Goal: Entertainment & Leisure: Consume media (video, audio)

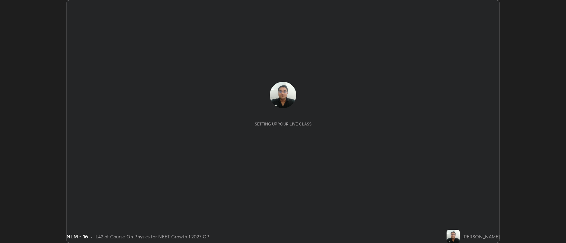
scroll to position [243, 566]
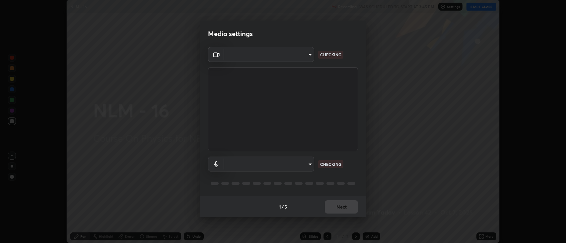
type input "3528efec02833288c34ab232e29dc1b898728e026cf3bfb96f453d63b846fc62"
type input "default"
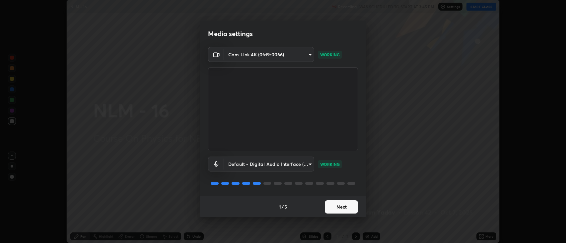
click at [344, 209] on button "Next" at bounding box center [341, 207] width 33 height 13
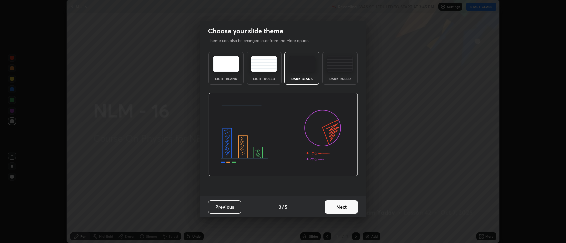
click at [343, 210] on button "Next" at bounding box center [341, 207] width 33 height 13
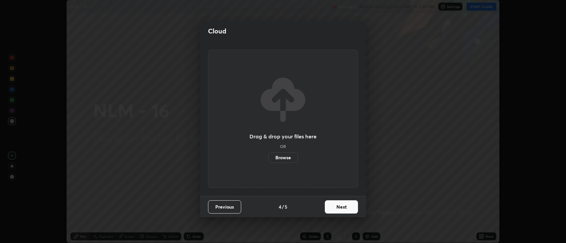
click at [342, 206] on button "Next" at bounding box center [341, 207] width 33 height 13
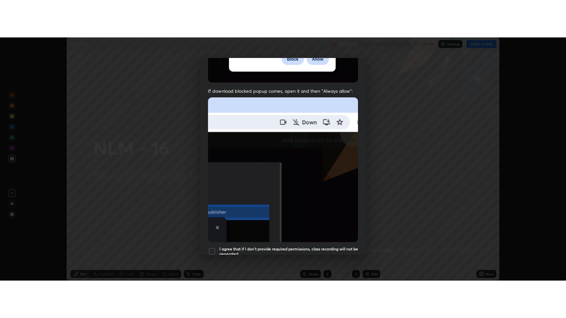
scroll to position [135, 0]
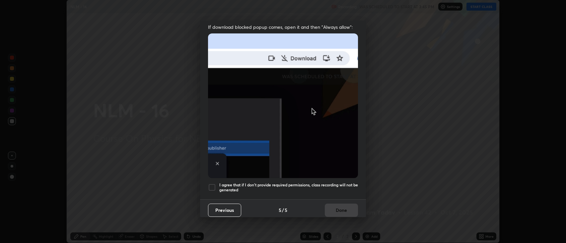
click at [213, 184] on div at bounding box center [212, 188] width 8 height 8
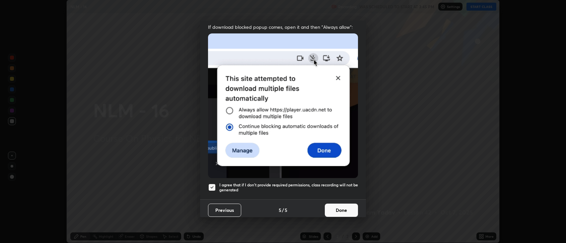
click at [337, 204] on button "Done" at bounding box center [341, 210] width 33 height 13
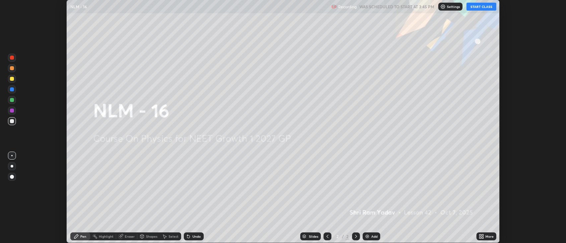
click at [476, 7] on button "START CLASS" at bounding box center [481, 7] width 30 height 8
click at [487, 238] on div "More" at bounding box center [489, 236] width 8 height 3
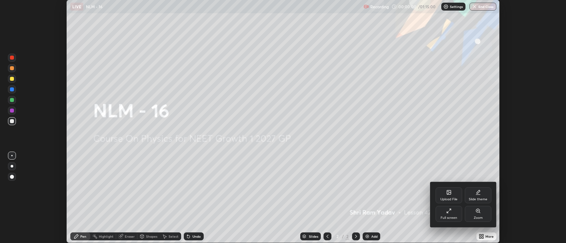
click at [447, 218] on div "Full screen" at bounding box center [449, 218] width 17 height 3
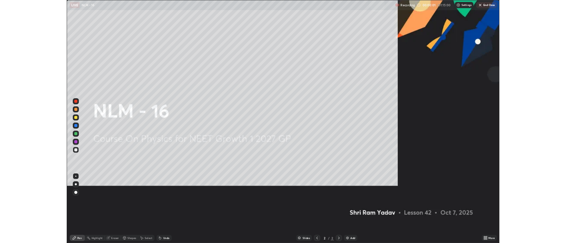
scroll to position [318, 566]
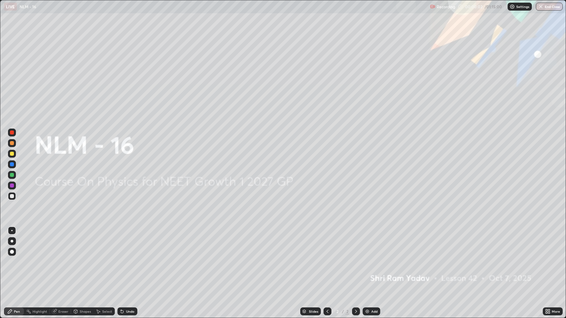
click at [373, 243] on div "Add" at bounding box center [374, 311] width 6 height 3
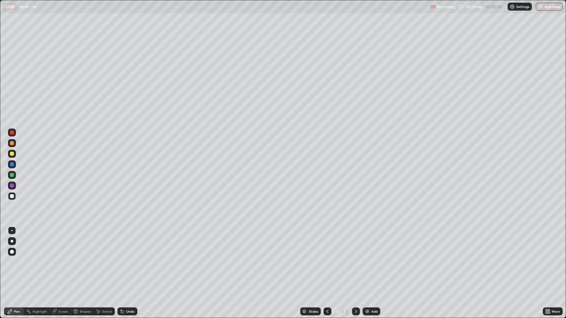
click at [370, 243] on div "Add" at bounding box center [372, 312] width 18 height 8
click at [371, 243] on div "Add" at bounding box center [372, 312] width 18 height 8
click at [131, 243] on div "Undo" at bounding box center [130, 311] width 8 height 3
click at [130, 243] on div "Undo" at bounding box center [130, 311] width 8 height 3
click at [133, 243] on div "Undo" at bounding box center [127, 312] width 20 height 8
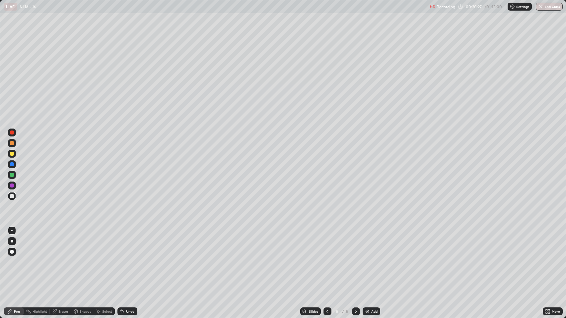
click at [128, 243] on div "Undo" at bounding box center [130, 311] width 8 height 3
click at [127, 243] on div "Undo" at bounding box center [130, 311] width 8 height 3
click at [121, 243] on icon at bounding box center [122, 312] width 3 height 3
click at [371, 243] on div "Add" at bounding box center [374, 311] width 6 height 3
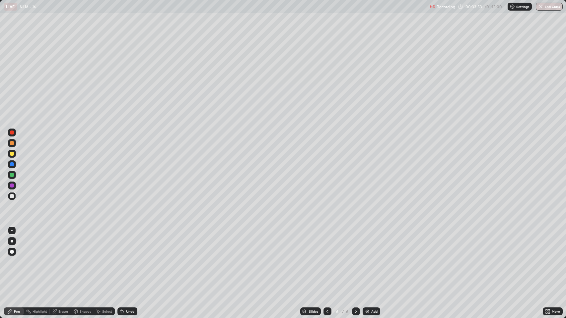
click at [366, 243] on img at bounding box center [367, 311] width 5 height 5
click at [372, 243] on div "Add" at bounding box center [374, 311] width 6 height 3
click at [127, 243] on div "Undo" at bounding box center [130, 311] width 8 height 3
click at [128, 243] on div "Undo" at bounding box center [127, 312] width 20 height 8
click at [370, 243] on div "Add" at bounding box center [372, 312] width 18 height 8
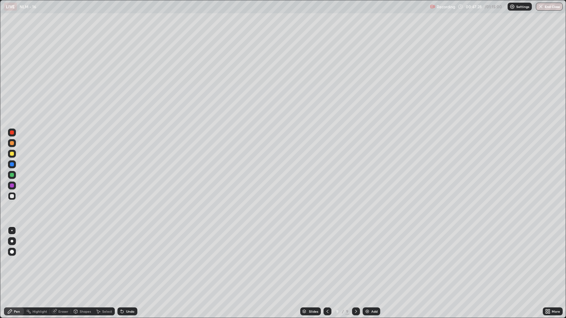
click at [127, 243] on div "Undo" at bounding box center [130, 311] width 8 height 3
click at [128, 243] on div "Undo" at bounding box center [130, 311] width 8 height 3
click at [366, 243] on img at bounding box center [367, 311] width 5 height 5
click at [12, 154] on div at bounding box center [12, 154] width 4 height 4
click at [12, 156] on div at bounding box center [12, 154] width 4 height 4
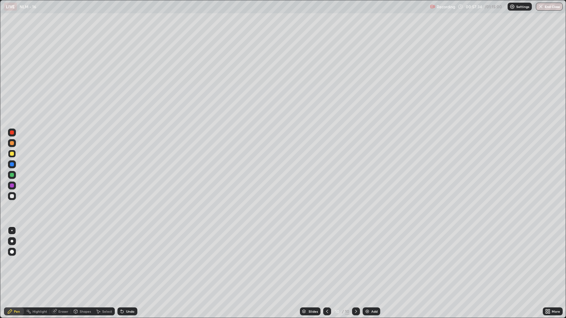
click at [11, 166] on div at bounding box center [12, 165] width 4 height 4
click at [12, 155] on div at bounding box center [12, 154] width 4 height 4
click at [10, 198] on div at bounding box center [12, 196] width 4 height 4
click at [368, 243] on img at bounding box center [367, 311] width 5 height 5
click at [552, 8] on button "End Class" at bounding box center [549, 7] width 26 height 8
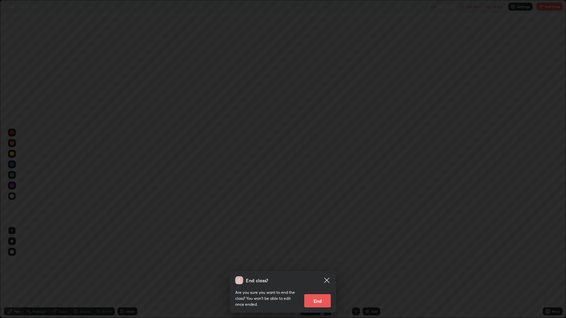
click at [328, 243] on icon at bounding box center [327, 281] width 8 height 8
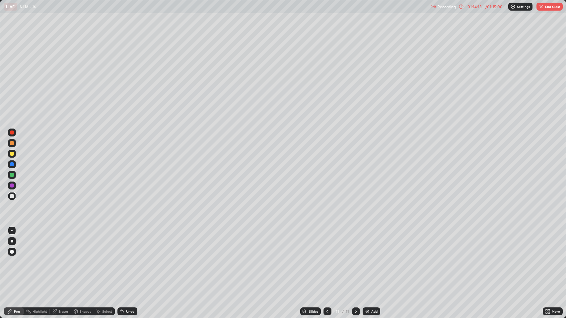
click at [546, 10] on button "End Class" at bounding box center [549, 7] width 26 height 8
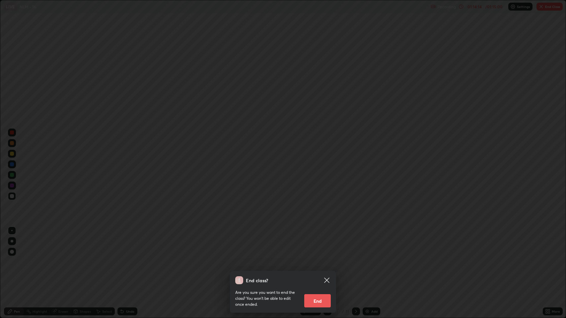
click at [322, 243] on button "End" at bounding box center [317, 301] width 27 height 13
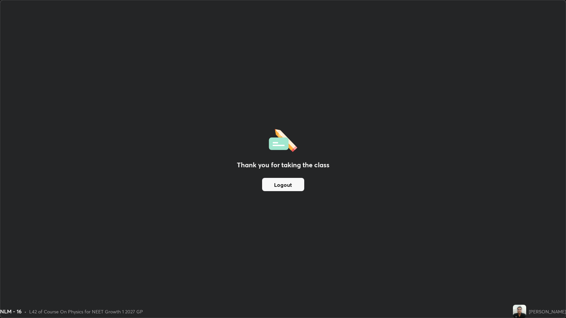
click at [322, 243] on div "Thank you for taking the class Logout" at bounding box center [282, 159] width 565 height 318
click at [297, 188] on button "Logout" at bounding box center [283, 184] width 42 height 13
click at [472, 243] on div "Thank you for taking the class Logout" at bounding box center [282, 159] width 565 height 318
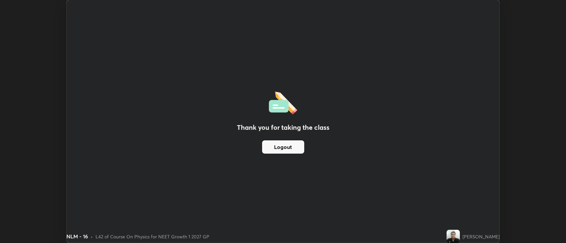
scroll to position [32930, 32608]
